Goal: Task Accomplishment & Management: Manage account settings

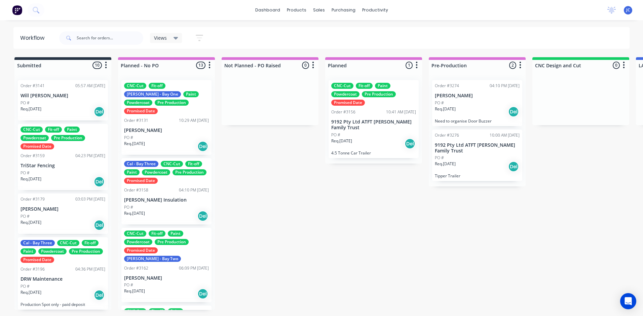
scroll to position [0, 199]
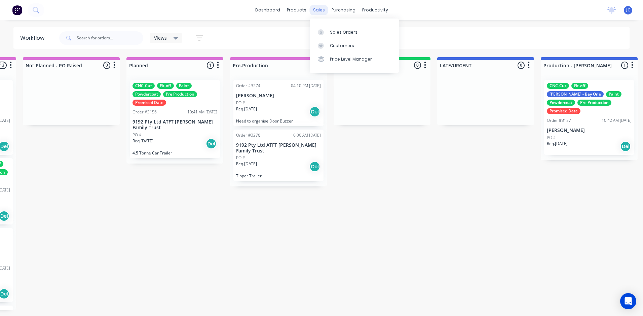
click at [316, 10] on div "sales" at bounding box center [318, 10] width 18 height 10
click at [336, 32] on div "Sales Orders" at bounding box center [344, 32] width 28 height 6
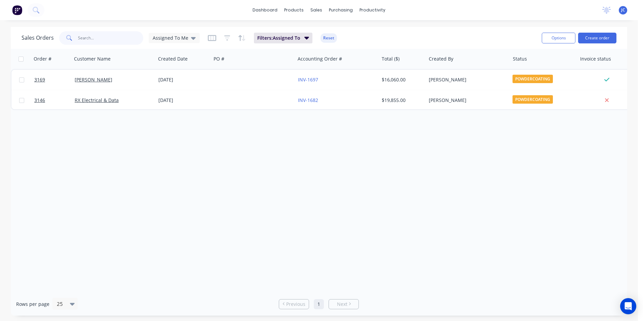
click at [111, 33] on input "text" at bounding box center [111, 37] width 66 height 13
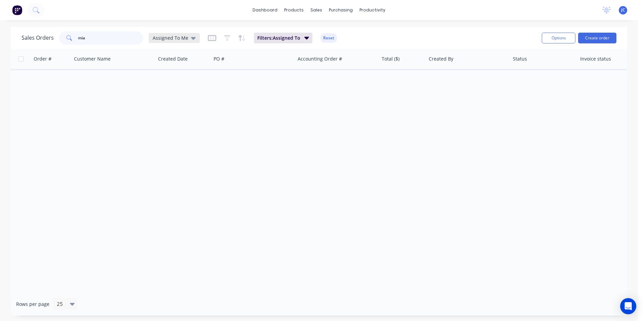
type input "mia"
click at [193, 39] on icon at bounding box center [193, 37] width 5 height 7
click at [181, 97] on button "None" at bounding box center [189, 95] width 77 height 8
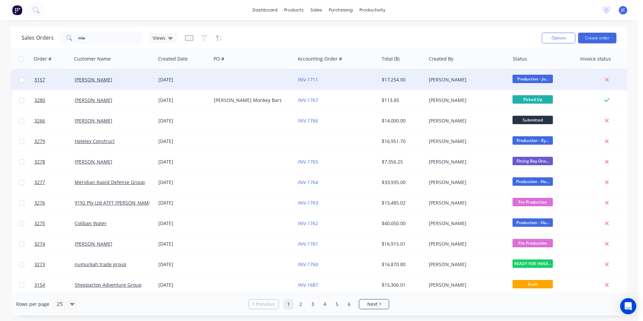
click at [93, 84] on div "[PERSON_NAME]" at bounding box center [114, 80] width 84 height 20
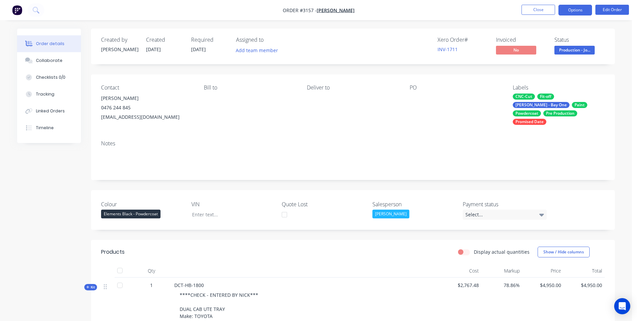
click at [568, 8] on button "Options" at bounding box center [576, 10] width 34 height 11
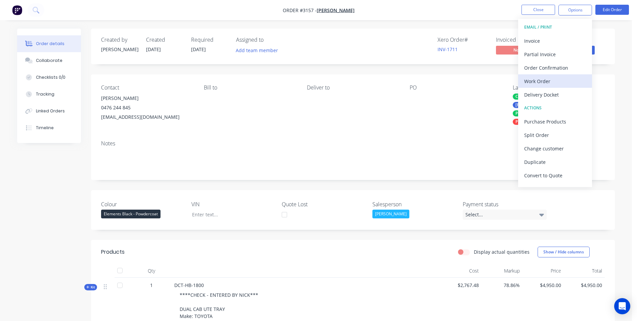
click at [553, 81] on div "Work Order" at bounding box center [556, 81] width 62 height 10
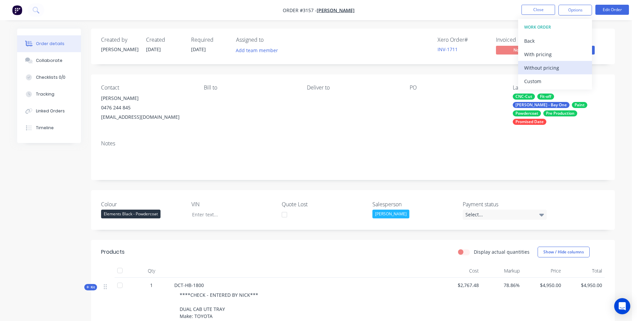
click at [547, 67] on div "Without pricing" at bounding box center [556, 68] width 62 height 10
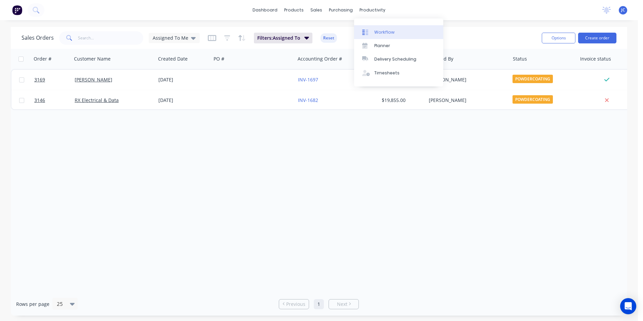
click at [380, 32] on div "Workflow" at bounding box center [384, 32] width 20 height 6
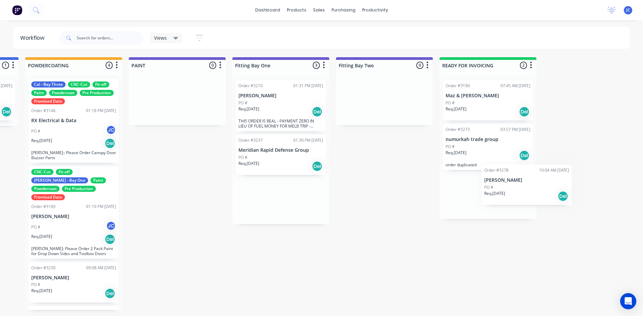
scroll to position [0, 1453]
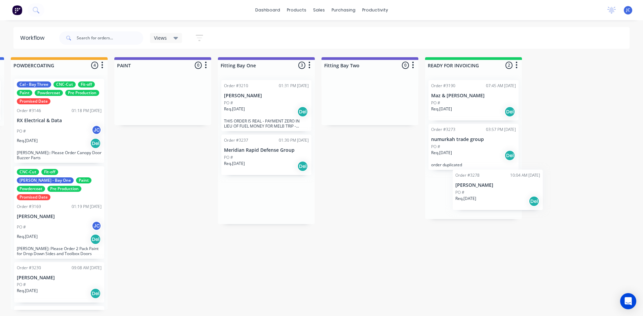
drag, startPoint x: 382, startPoint y: 201, endPoint x: 483, endPoint y: 202, distance: 101.2
drag, startPoint x: 272, startPoint y: 201, endPoint x: 446, endPoint y: 181, distance: 175.9
click at [490, 200] on div "Req. [DATE] Del" at bounding box center [473, 204] width 85 height 11
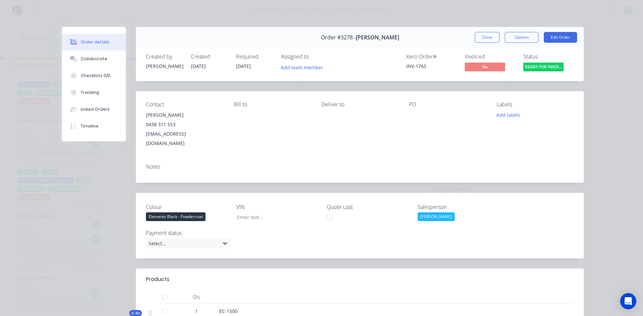
click at [477, 37] on button "Close" at bounding box center [486, 37] width 25 height 11
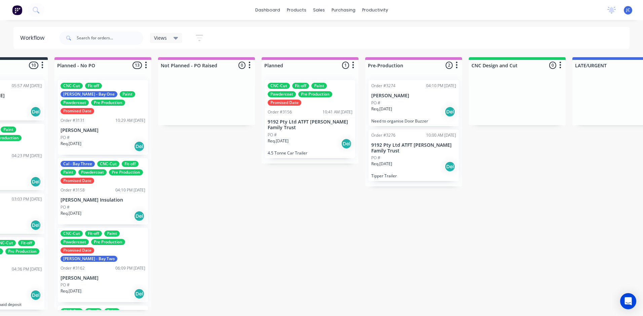
scroll to position [0, 69]
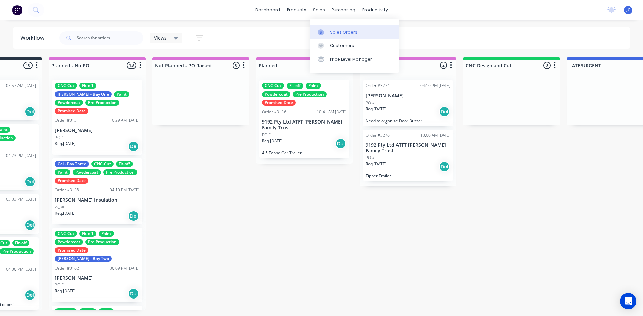
click at [353, 32] on div "Sales Orders" at bounding box center [344, 32] width 28 height 6
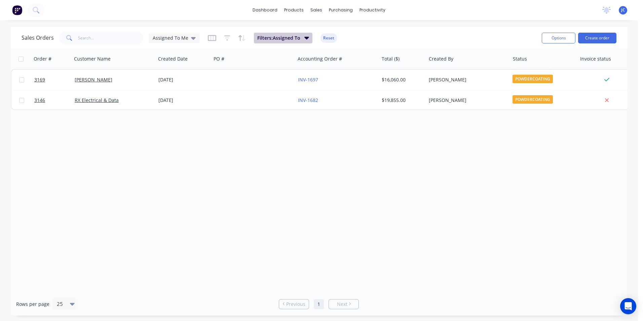
click at [304, 38] on icon "button" at bounding box center [306, 38] width 5 height 3
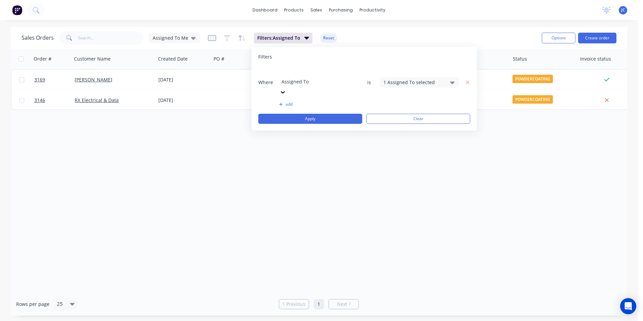
click at [286, 89] on icon at bounding box center [282, 92] width 7 height 7
click at [452, 81] on icon at bounding box center [452, 82] width 5 height 3
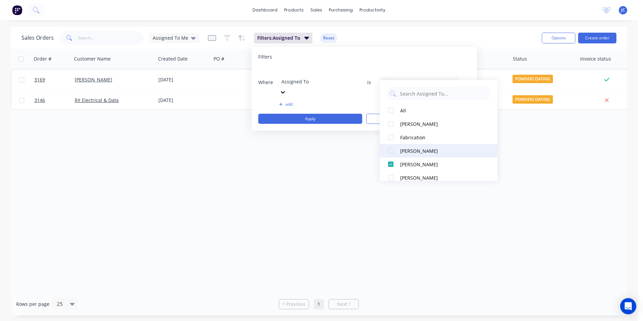
scroll to position [34, 0]
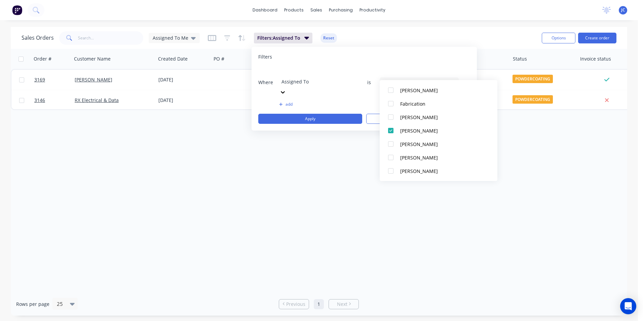
click at [249, 209] on div "Order # Customer Name Created Date PO # Accounting Order # Total ($) Created By…" at bounding box center [319, 170] width 616 height 243
